Goal: Task Accomplishment & Management: Complete application form

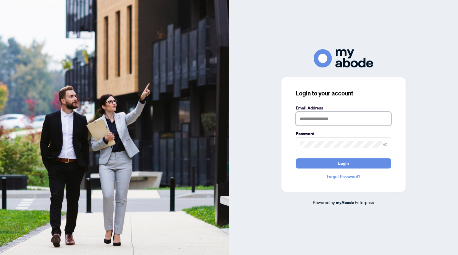
click at [322, 119] on input "text" at bounding box center [343, 119] width 95 height 14
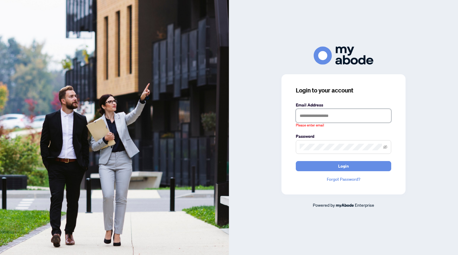
type input "**********"
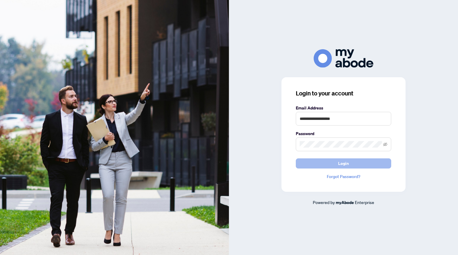
click at [329, 166] on button "Login" at bounding box center [343, 163] width 95 height 10
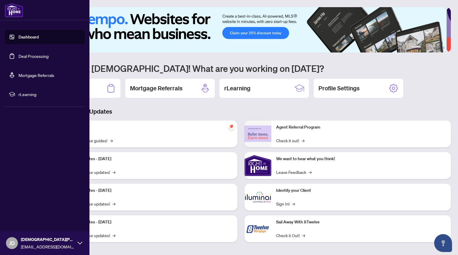
click at [25, 59] on link "Deal Processing" at bounding box center [34, 55] width 30 height 5
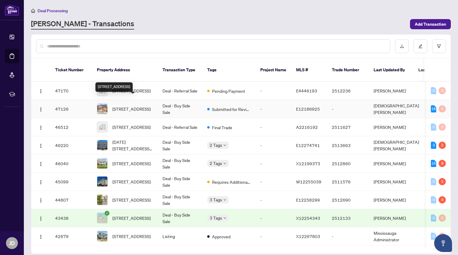
click at [134, 106] on span "17-152 Homestead Rd, Toronto, Ontario M1E 3S5, Canada" at bounding box center [132, 109] width 38 height 7
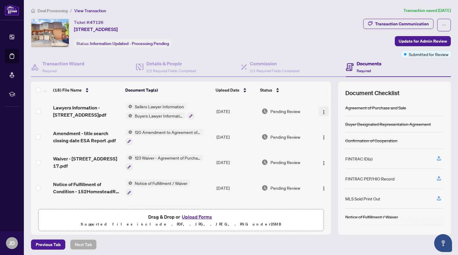
click at [322, 113] on img "button" at bounding box center [324, 112] width 5 height 5
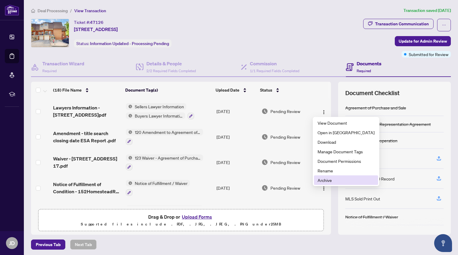
click at [328, 178] on span "Archive" at bounding box center [346, 180] width 57 height 7
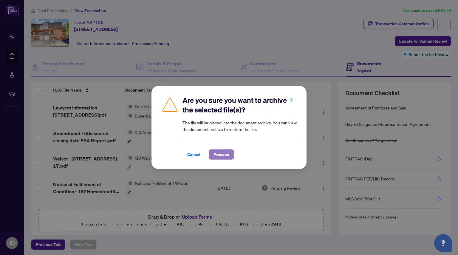
click at [227, 152] on span "Proceed" at bounding box center [222, 155] width 16 height 10
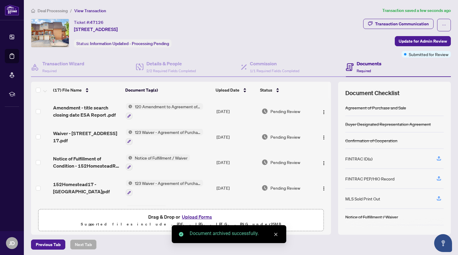
click at [192, 215] on button "Upload Forms" at bounding box center [197, 217] width 34 height 8
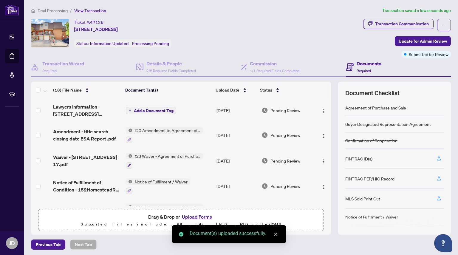
click at [150, 111] on span "Add a Document Tag" at bounding box center [154, 111] width 40 height 4
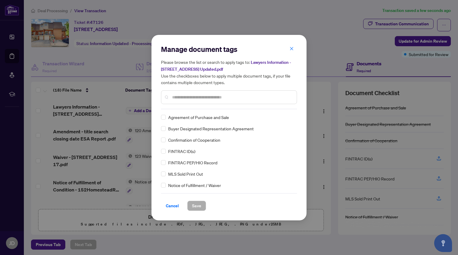
click at [192, 95] on input "text" at bounding box center [232, 97] width 120 height 7
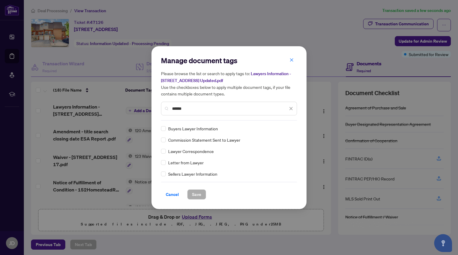
type input "******"
click at [197, 195] on span "Save" at bounding box center [196, 195] width 9 height 10
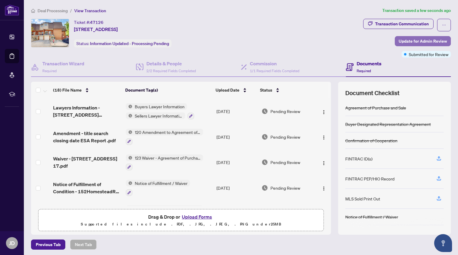
click at [403, 41] on span "Update for Admin Review" at bounding box center [423, 41] width 48 height 10
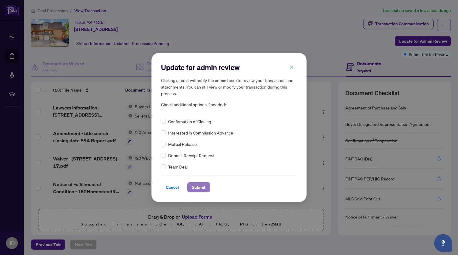
click at [202, 187] on span "Submit" at bounding box center [198, 188] width 13 height 10
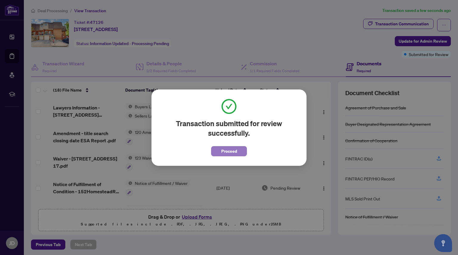
click at [231, 153] on span "Proceed" at bounding box center [229, 152] width 16 height 10
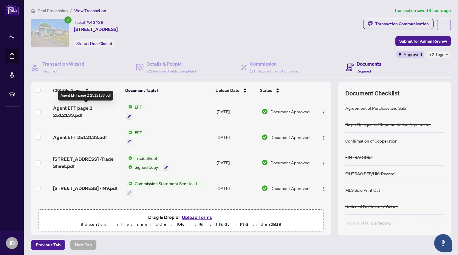
click at [80, 114] on span "Agent EFT page 2 2512133.pdf" at bounding box center [87, 111] width 68 height 14
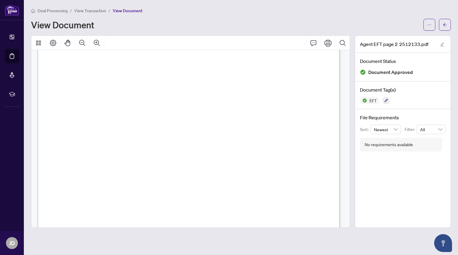
scroll to position [19, 0]
